Goal: Register for event/course

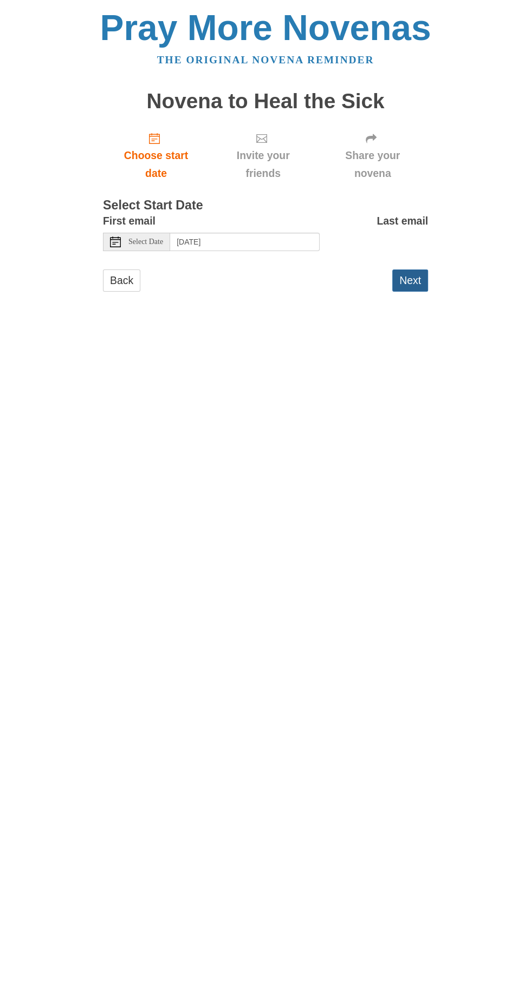
click at [421, 270] on button "Next" at bounding box center [410, 281] width 36 height 22
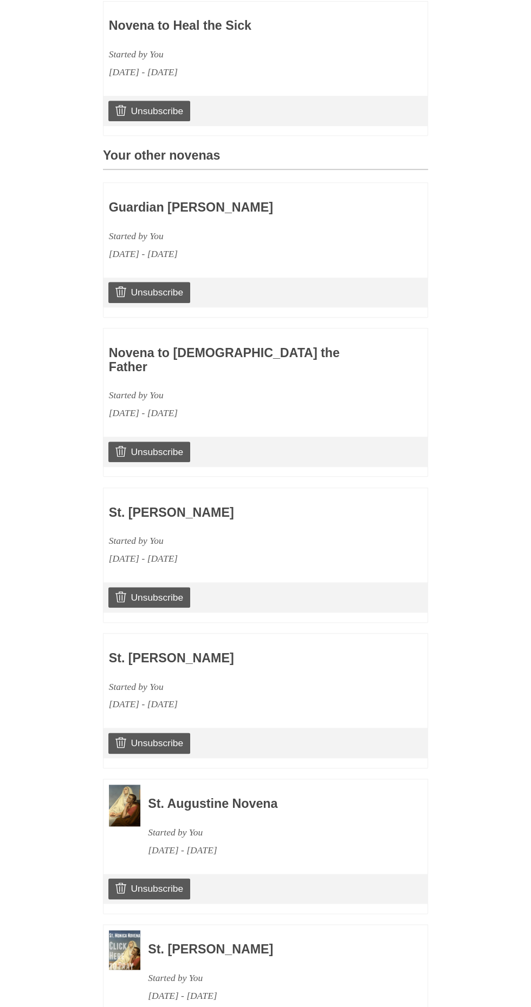
scroll to position [1032, 0]
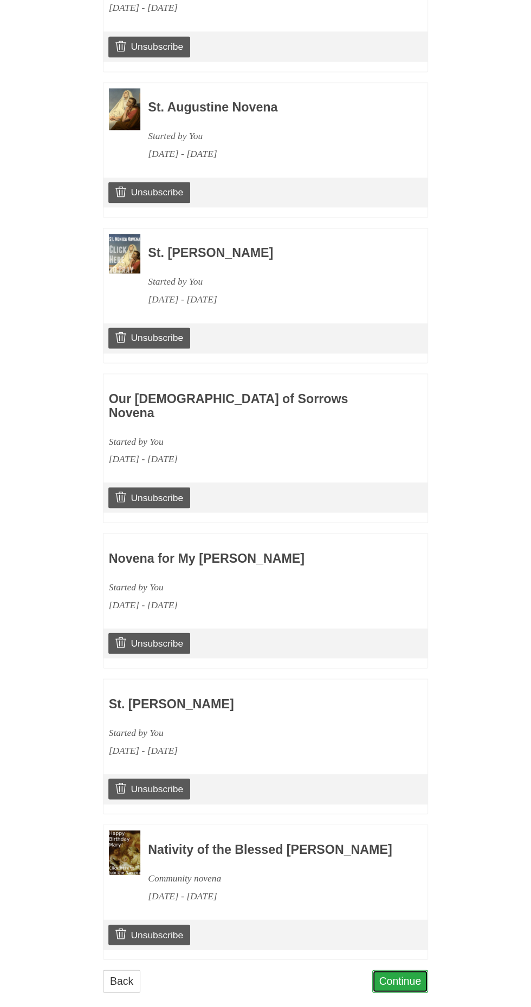
click at [415, 970] on link "Continue" at bounding box center [400, 981] width 56 height 22
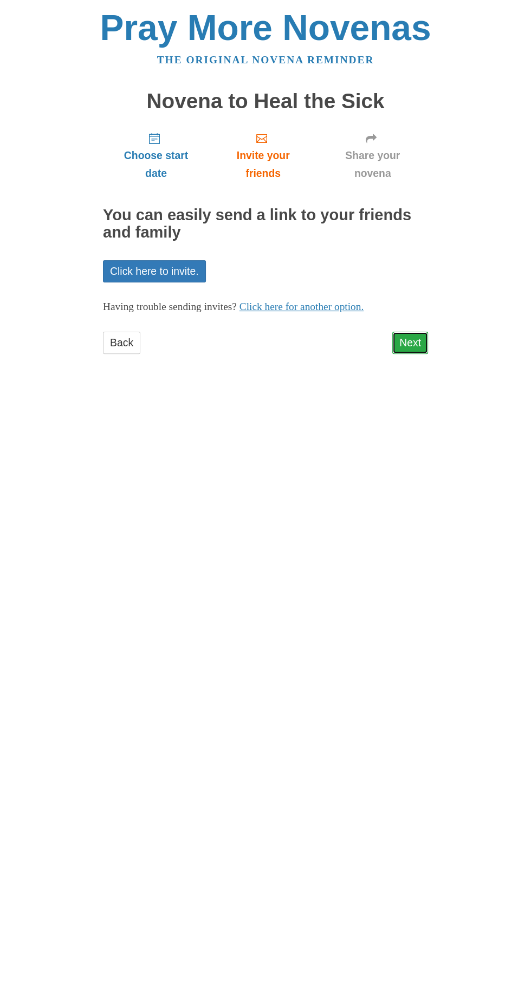
click at [422, 332] on link "Next" at bounding box center [410, 343] width 36 height 22
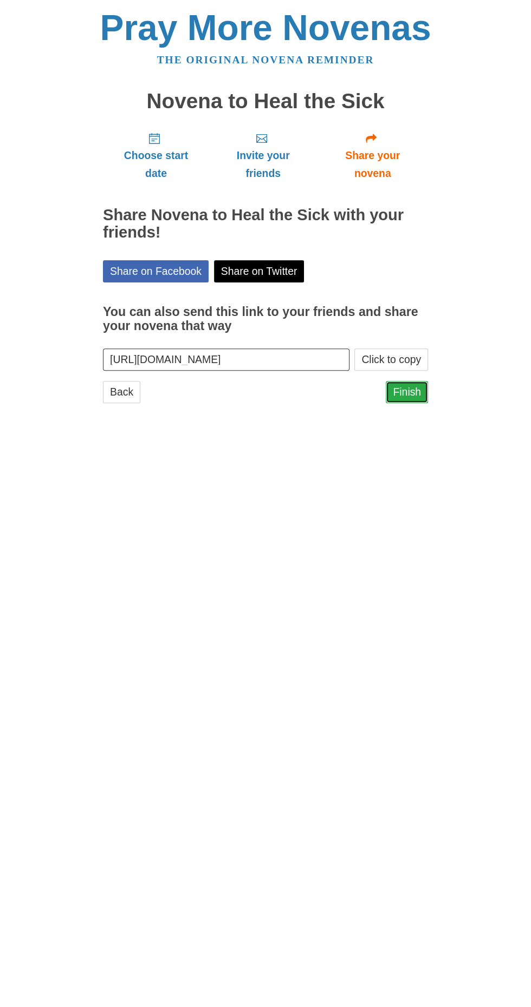
click at [415, 381] on link "Finish" at bounding box center [406, 392] width 42 height 22
